Goal: Task Accomplishment & Management: Complete application form

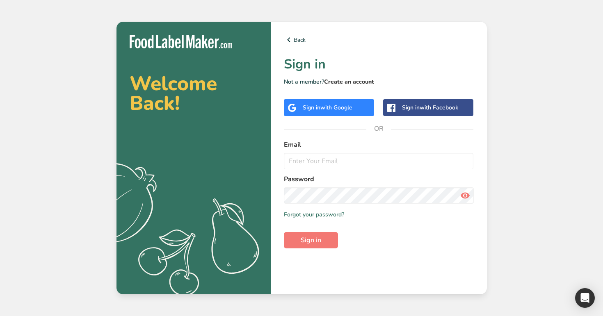
click at [347, 84] on link "Create an account" at bounding box center [349, 82] width 50 height 8
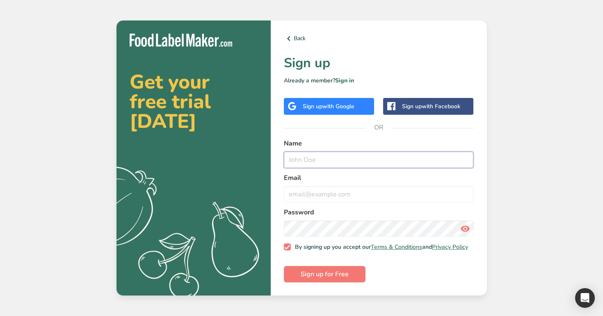
click at [338, 157] on input "text" at bounding box center [379, 160] width 190 height 16
type input "Test999@9.com"
click at [329, 188] on input "email" at bounding box center [379, 194] width 190 height 16
paste input "Test999@9.com"
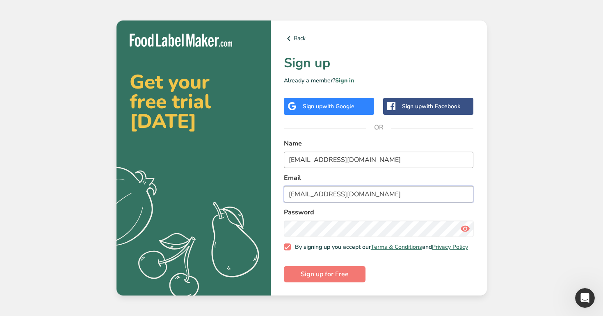
type input "Test999@9.co"
click at [342, 162] on input "Test999@9.com" at bounding box center [379, 160] width 190 height 16
click at [303, 155] on input "Test999@9.co" at bounding box center [379, 160] width 190 height 16
type input "Test0999@9.co"
click at [301, 191] on input "Test999@9.co" at bounding box center [379, 194] width 190 height 16
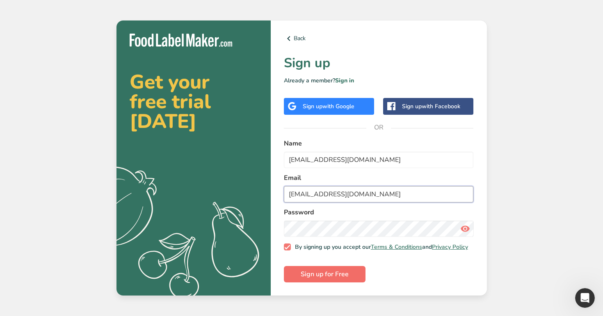
type input "Test0999@9.co"
click at [319, 278] on span "Sign up for Free" at bounding box center [325, 274] width 48 height 10
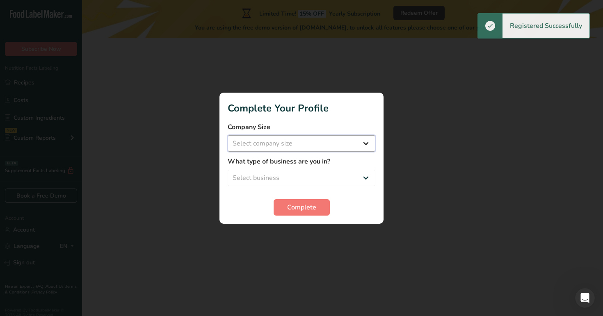
click at [322, 146] on select "Select company size Over 500 Employees test 1 1 Fewer than 10 Employees Fewer t…" at bounding box center [302, 143] width 148 height 16
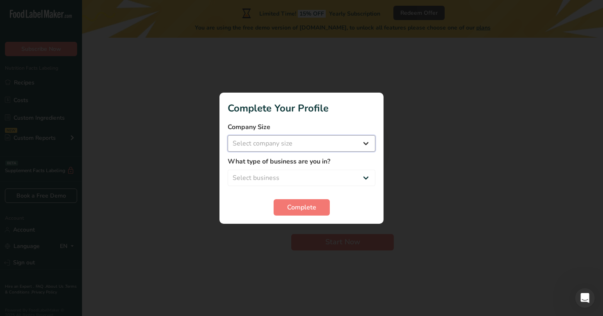
select select "16"
click at [228, 135] on select "Select company size Over 500 Employees test 1 1 Fewer than 10 Employees Fewer t…" at bounding box center [302, 143] width 148 height 16
click at [329, 177] on select "Select business Packaged Food Manufacturer Restaurant & Cafe Bakery Meal Plans …" at bounding box center [302, 178] width 148 height 16
select select "2"
click at [228, 170] on select "Select business Packaged Food Manufacturer Restaurant & Cafe Bakery Meal Plans …" at bounding box center [302, 178] width 148 height 16
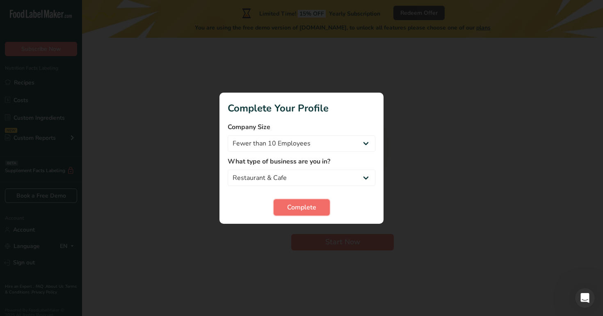
click at [304, 211] on span "Complete" at bounding box center [301, 208] width 29 height 10
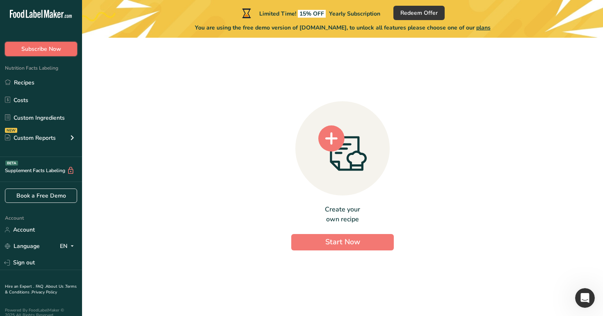
click at [68, 52] on button "Subscribe Now" at bounding box center [41, 49] width 72 height 14
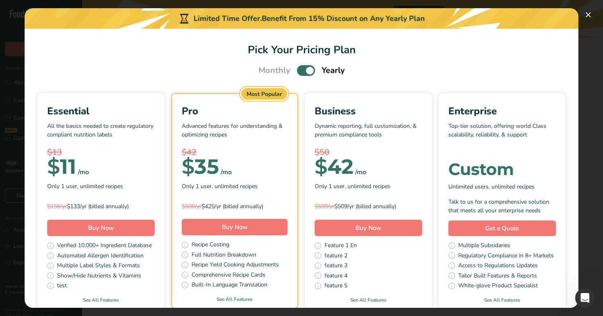
click at [304, 71] on span "Pick Your Pricing Plan Modal" at bounding box center [306, 70] width 18 height 10
click at [302, 71] on input "Pick Your Pricing Plan Modal" at bounding box center [299, 70] width 5 height 5
checkbox input "false"
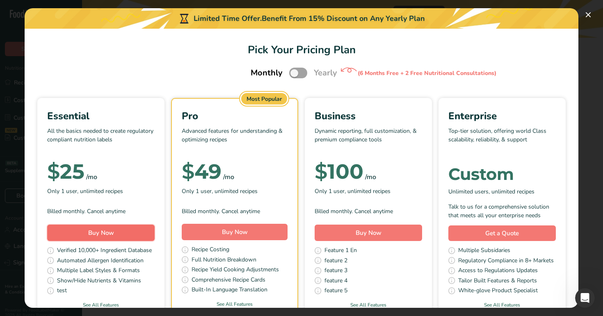
click at [121, 229] on button "Buy Now" at bounding box center [100, 233] width 107 height 16
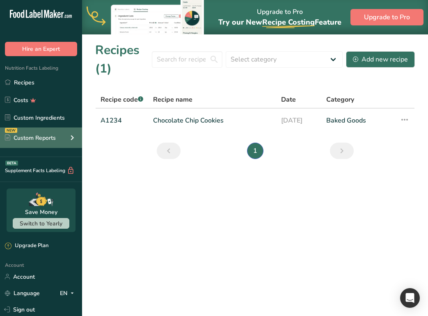
click at [68, 142] on icon at bounding box center [72, 137] width 10 height 15
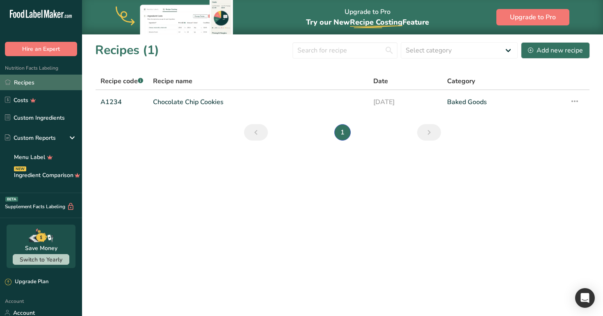
click at [56, 85] on link "Recipes" at bounding box center [41, 83] width 82 height 16
click at [221, 94] on link "Chocolate Chip Cookies" at bounding box center [258, 102] width 210 height 17
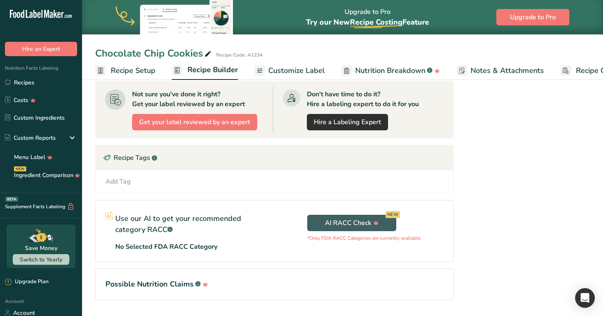
scroll to position [353, 0]
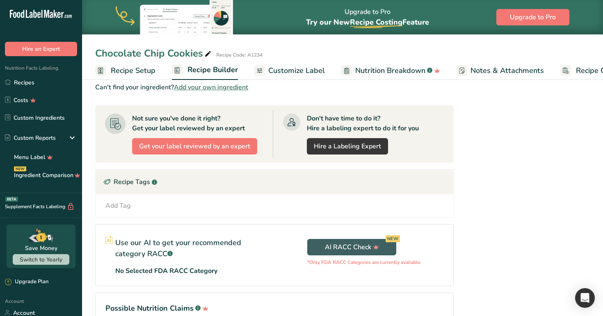
click at [391, 70] on span "Nutrition Breakdown" at bounding box center [390, 70] width 70 height 11
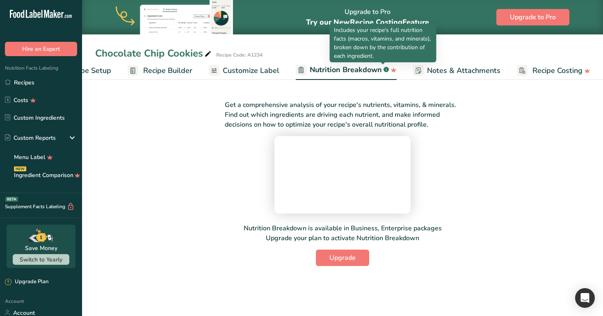
scroll to position [55, 0]
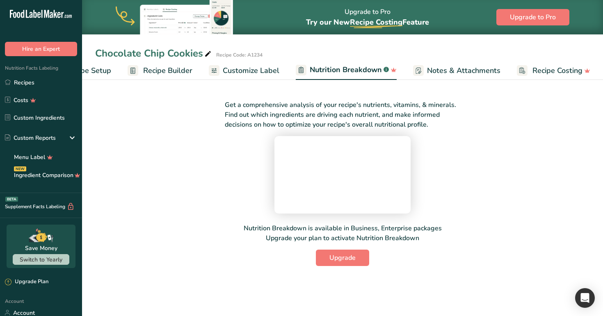
click at [176, 72] on span "Recipe Builder" at bounding box center [167, 70] width 49 height 11
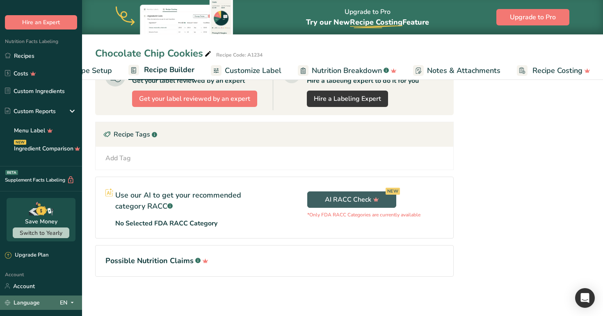
scroll to position [29, 0]
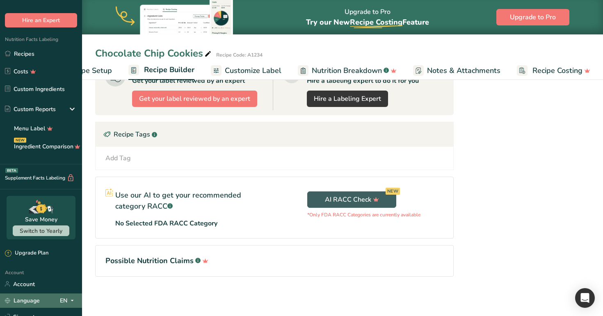
click at [74, 297] on icon at bounding box center [72, 301] width 7 height 10
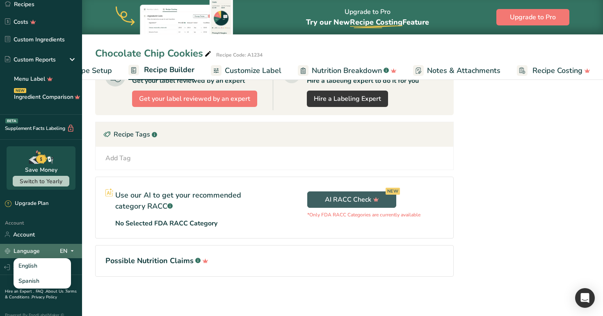
scroll to position [91, 0]
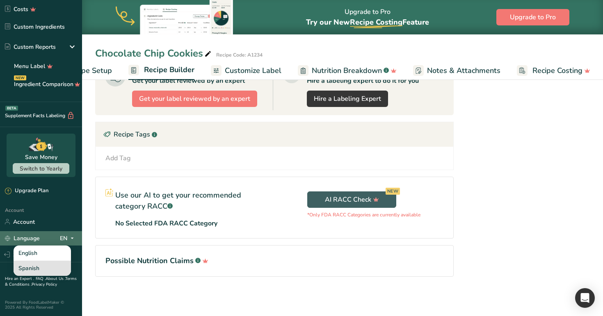
click at [48, 264] on div "Spanish" at bounding box center [42, 268] width 57 height 15
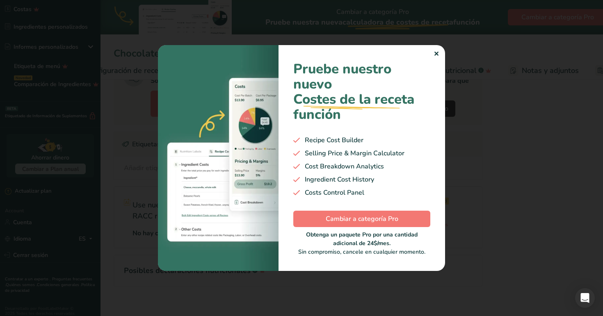
click at [122, 114] on div at bounding box center [301, 158] width 603 height 316
click at [435, 55] on div "✕" at bounding box center [436, 54] width 5 height 10
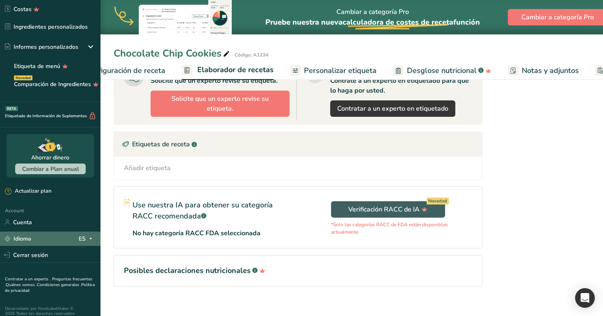
click at [78, 240] on div "Idioma ES" at bounding box center [50, 239] width 91 height 14
click at [61, 256] on div "English" at bounding box center [44, 253] width 57 height 15
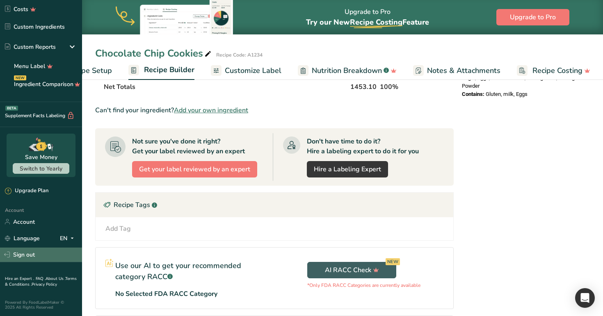
click at [52, 248] on link "Sign out" at bounding box center [41, 255] width 82 height 14
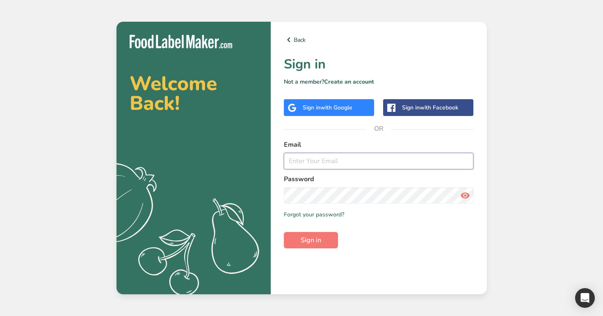
click at [346, 160] on input "email" at bounding box center [379, 161] width 190 height 16
type input "admin@test.com"
click at [284, 232] on button "Sign in" at bounding box center [311, 240] width 54 height 16
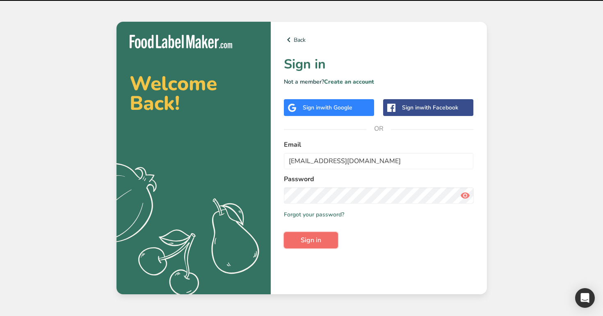
click at [309, 242] on span "Sign in" at bounding box center [311, 240] width 21 height 10
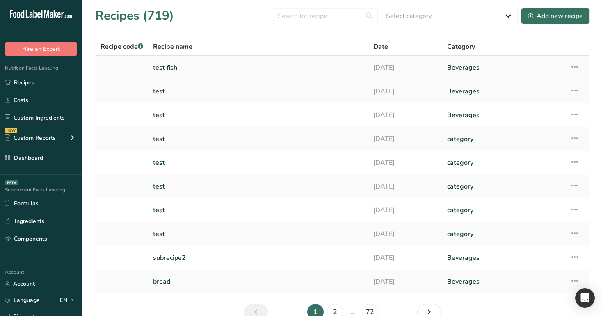
click at [160, 64] on link "test fish" at bounding box center [258, 67] width 210 height 17
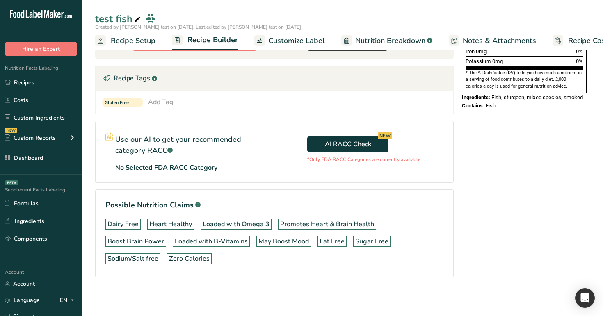
scroll to position [237, 0]
click at [325, 140] on span "AI RACC Check NEW" at bounding box center [348, 144] width 46 height 10
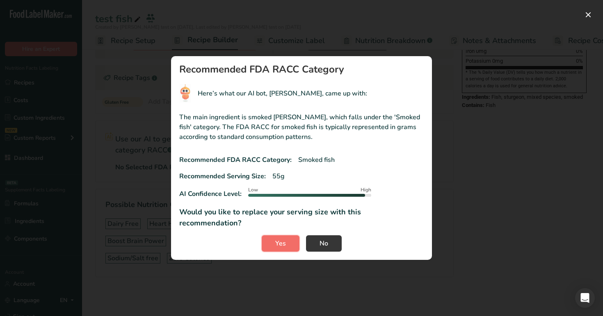
click at [282, 240] on span "Yes" at bounding box center [280, 244] width 11 height 10
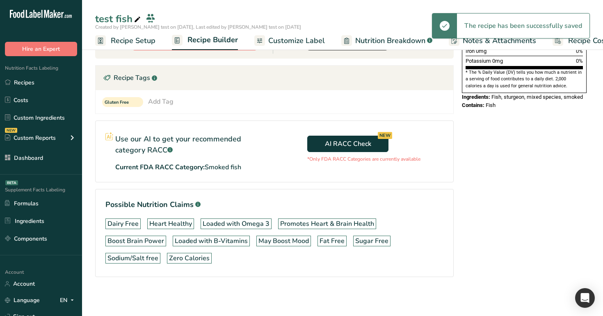
click at [132, 38] on span "Recipe Setup" at bounding box center [133, 40] width 45 height 11
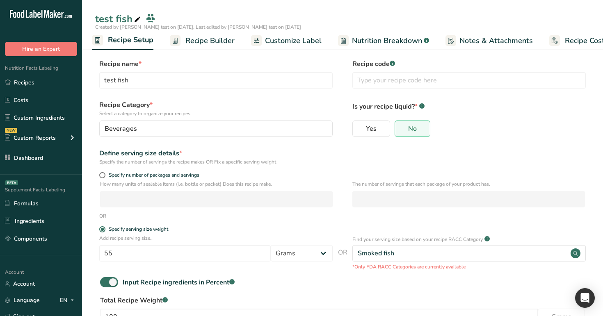
click at [204, 39] on span "Recipe Builder" at bounding box center [209, 40] width 49 height 11
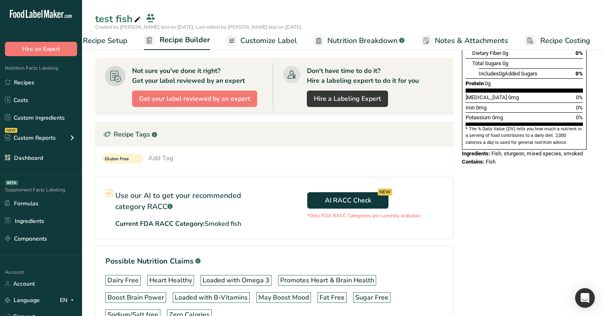
scroll to position [176, 0]
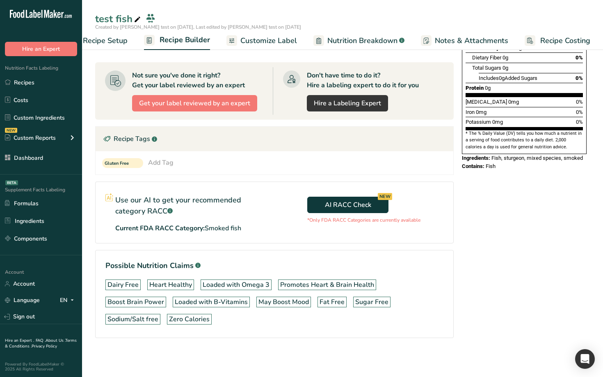
click at [26, 9] on div ".a-20{fill:#fff;}" at bounding box center [41, 16] width 82 height 19
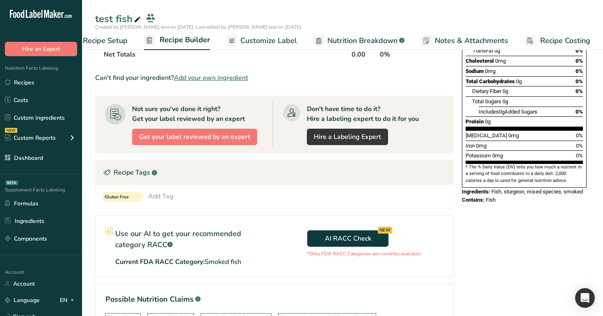
scroll to position [0, 0]
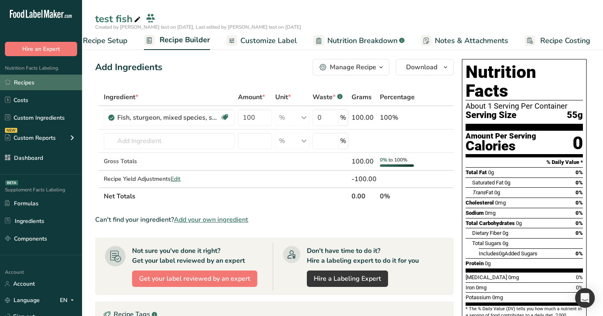
click at [38, 87] on link "Recipes" at bounding box center [41, 83] width 82 height 16
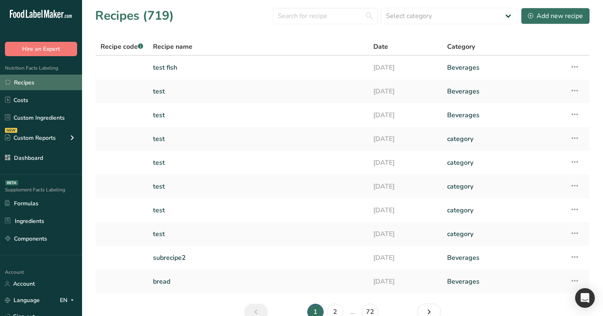
click at [34, 81] on link "Recipes" at bounding box center [41, 83] width 82 height 16
